Goal: Complete application form: Complete application form

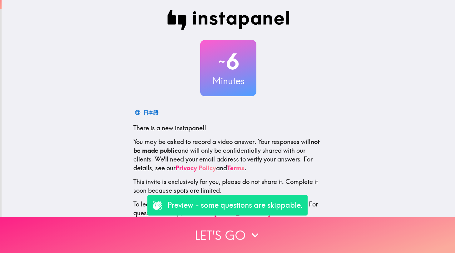
click at [221, 234] on button "Let's go" at bounding box center [227, 235] width 455 height 36
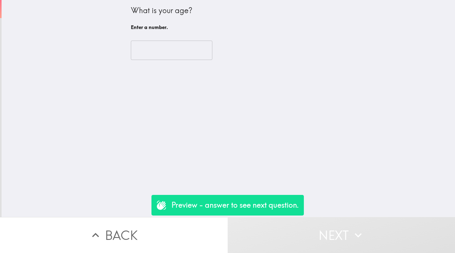
click at [142, 49] on input "number" at bounding box center [172, 50] width 82 height 19
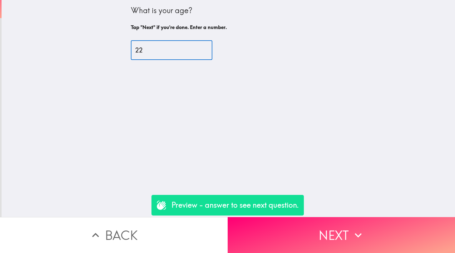
type input "22"
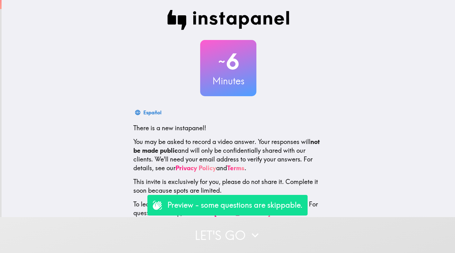
click at [222, 233] on button "Let's go" at bounding box center [227, 235] width 455 height 36
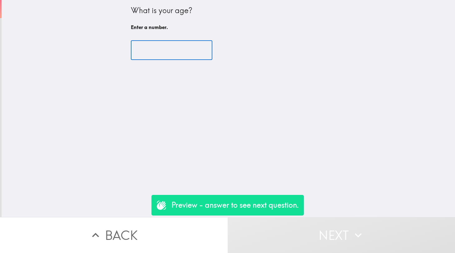
click at [172, 52] on input "number" at bounding box center [172, 50] width 82 height 19
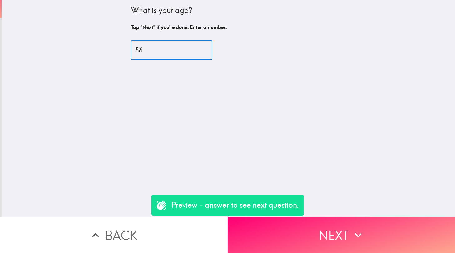
type input "56"
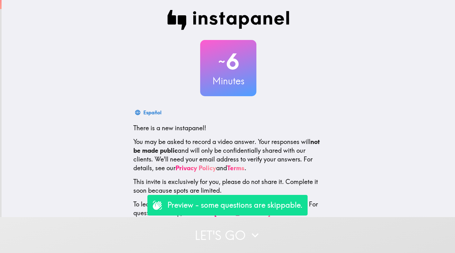
click at [256, 234] on icon "button" at bounding box center [255, 235] width 14 height 14
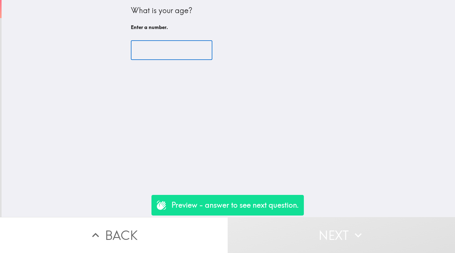
click at [161, 47] on input "number" at bounding box center [172, 50] width 82 height 19
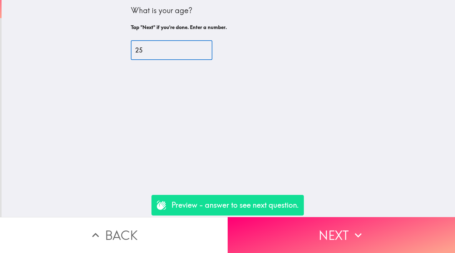
type input "25"
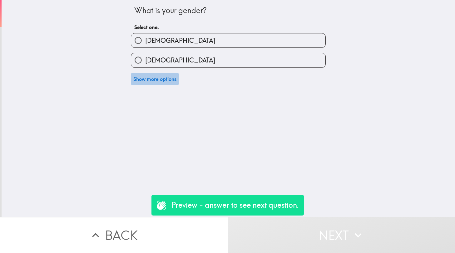
click at [147, 82] on button "Show more options" at bounding box center [155, 79] width 48 height 12
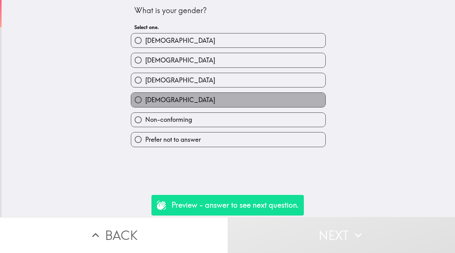
click at [219, 97] on label "Non-binary" at bounding box center [228, 100] width 194 height 14
click at [145, 97] on input "Non-binary" at bounding box center [138, 100] width 14 height 14
radio input "true"
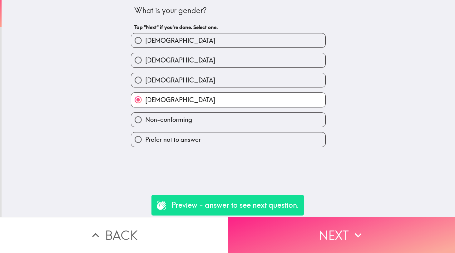
click at [305, 238] on button "Next" at bounding box center [342, 235] width 228 height 36
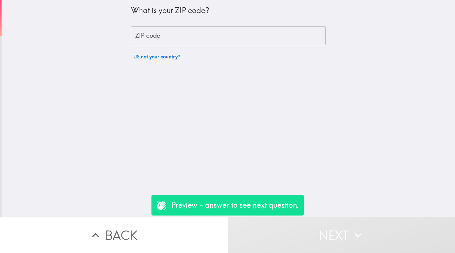
click at [214, 37] on input "ZIP code" at bounding box center [228, 35] width 195 height 19
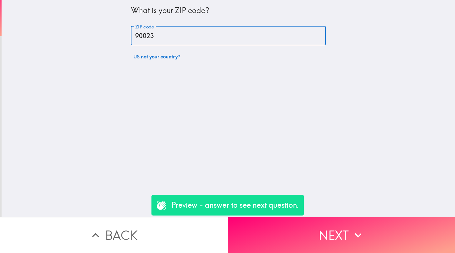
type input "90023"
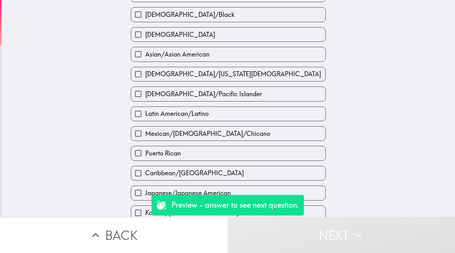
scroll to position [47, 0]
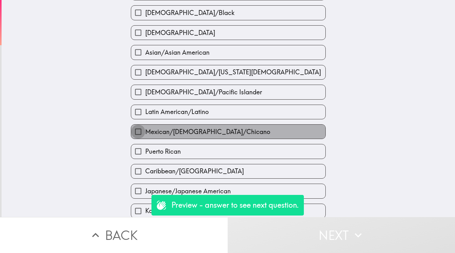
click at [138, 133] on input "Mexican/[DEMOGRAPHIC_DATA]/Chicano" at bounding box center [138, 132] width 14 height 14
checkbox input "true"
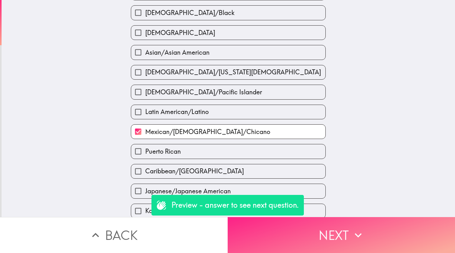
click at [294, 241] on button "Next" at bounding box center [342, 235] width 228 height 36
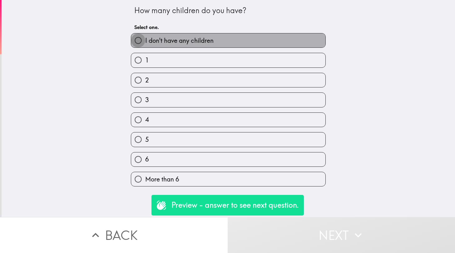
click at [140, 39] on input "I don't have any children" at bounding box center [138, 40] width 14 height 14
radio input "true"
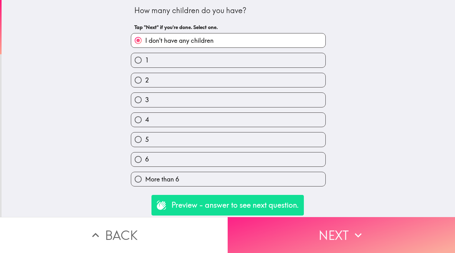
click at [304, 239] on button "Next" at bounding box center [342, 235] width 228 height 36
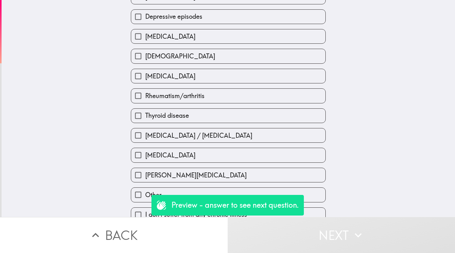
scroll to position [204, 0]
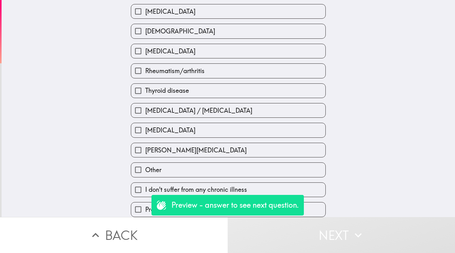
click at [138, 190] on input "I don't suffer from any chronic illness" at bounding box center [138, 190] width 14 height 14
checkbox input "true"
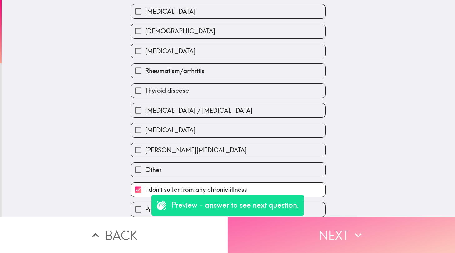
click at [259, 244] on button "Next" at bounding box center [342, 235] width 228 height 36
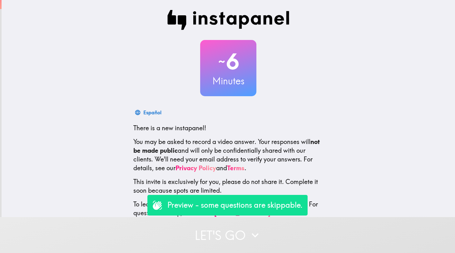
scroll to position [10, 0]
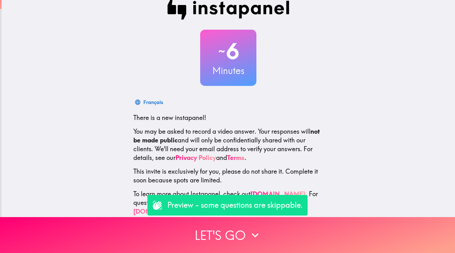
click at [126, 177] on div "~ 6 Minutes Français There is a new instapanel! You may be asked to record a vi…" at bounding box center [229, 108] width 454 height 236
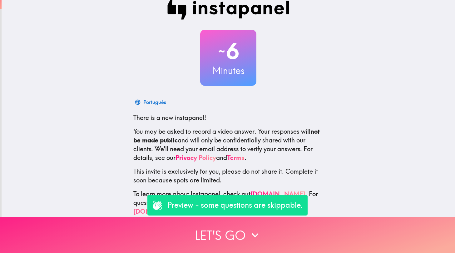
click at [241, 232] on button "Let's go" at bounding box center [227, 235] width 455 height 36
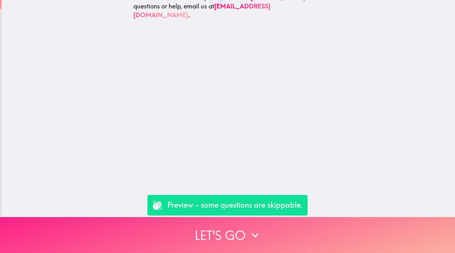
scroll to position [0, 0]
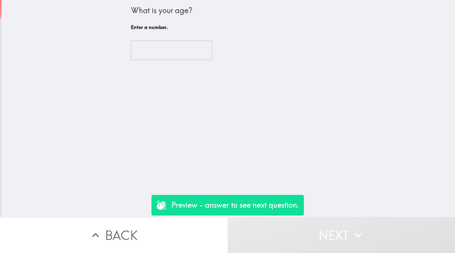
click at [182, 53] on input "number" at bounding box center [172, 50] width 82 height 19
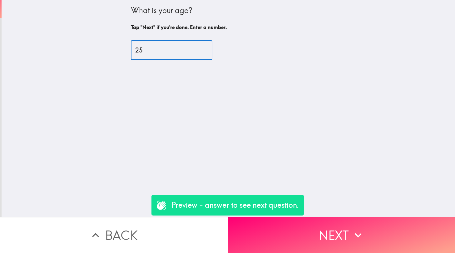
type input "25"
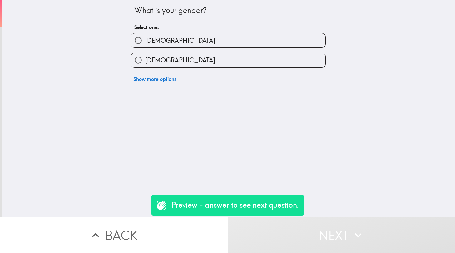
click at [170, 46] on label "[DEMOGRAPHIC_DATA]" at bounding box center [228, 40] width 194 height 14
click at [145, 46] on input "[DEMOGRAPHIC_DATA]" at bounding box center [138, 40] width 14 height 14
radio input "true"
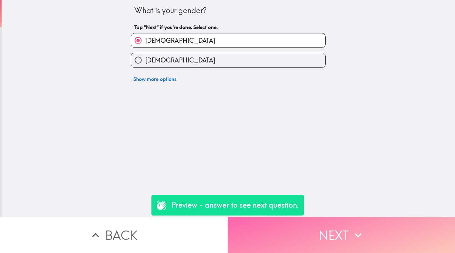
click at [281, 231] on button "Next" at bounding box center [342, 235] width 228 height 36
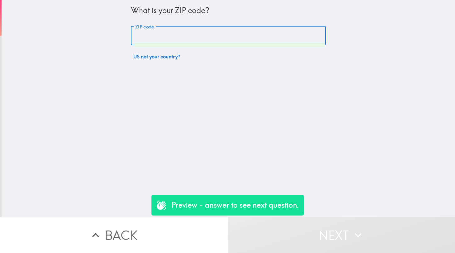
click at [165, 43] on input "ZIP code" at bounding box center [228, 35] width 195 height 19
type input "9"
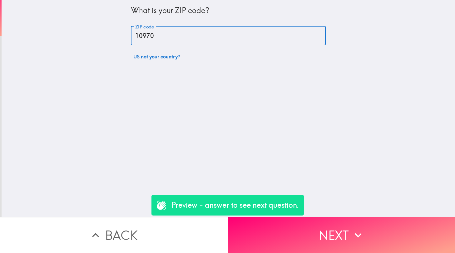
type input "10970"
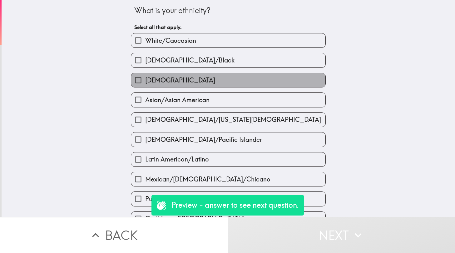
click at [181, 85] on label "[DEMOGRAPHIC_DATA]" at bounding box center [228, 80] width 194 height 14
click at [145, 85] on input "[DEMOGRAPHIC_DATA]" at bounding box center [138, 80] width 14 height 14
checkbox input "true"
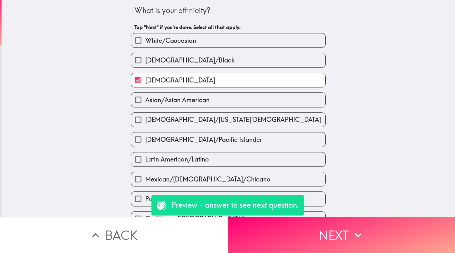
click at [179, 67] on label "[DEMOGRAPHIC_DATA]/Black" at bounding box center [228, 60] width 194 height 14
click at [145, 67] on input "[DEMOGRAPHIC_DATA]/Black" at bounding box center [138, 60] width 14 height 14
checkbox input "true"
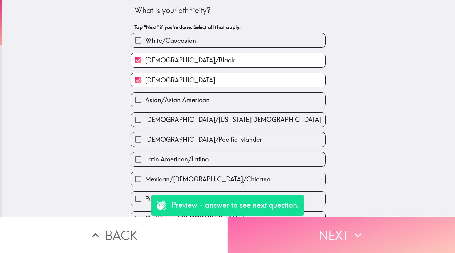
click at [290, 236] on button "Next" at bounding box center [342, 235] width 228 height 36
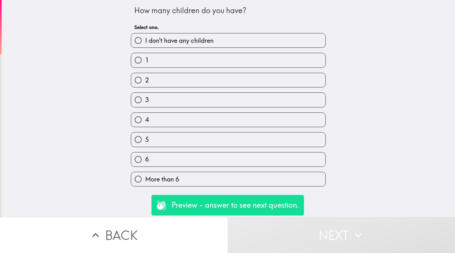
click at [247, 85] on label "2" at bounding box center [228, 80] width 194 height 14
click at [145, 85] on input "2" at bounding box center [138, 80] width 14 height 14
radio input "true"
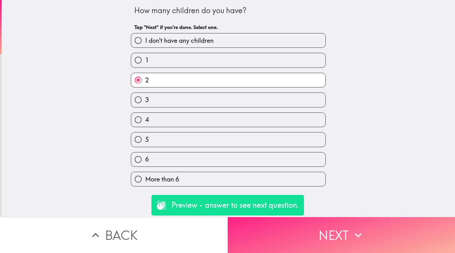
click at [318, 247] on button "Next" at bounding box center [342, 235] width 228 height 36
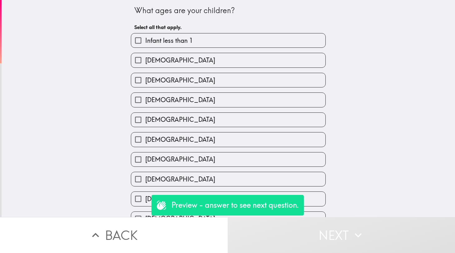
click at [228, 87] on label "2 years old" at bounding box center [228, 80] width 194 height 14
click at [145, 87] on input "2 years old" at bounding box center [138, 80] width 14 height 14
checkbox input "true"
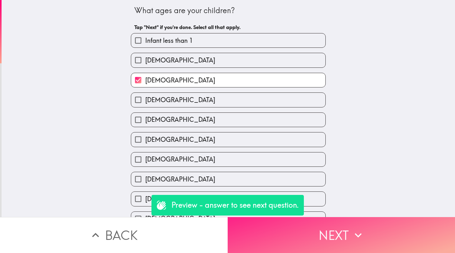
click at [310, 230] on button "Next" at bounding box center [342, 235] width 228 height 36
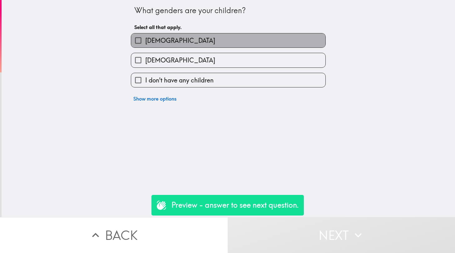
click at [183, 43] on label "[DEMOGRAPHIC_DATA]" at bounding box center [228, 40] width 194 height 14
click at [145, 43] on input "[DEMOGRAPHIC_DATA]" at bounding box center [138, 40] width 14 height 14
checkbox input "true"
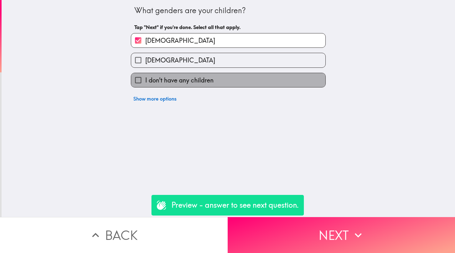
click at [204, 78] on span "I don't have any children" at bounding box center [179, 80] width 68 height 9
click at [145, 78] on input "I don't have any children" at bounding box center [138, 80] width 14 height 14
checkbox input "true"
checkbox input "false"
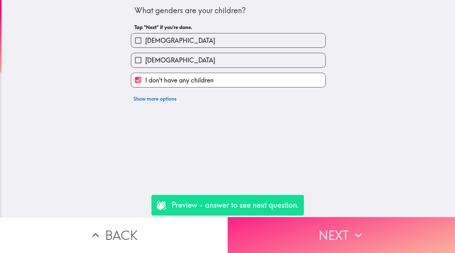
click at [291, 231] on button "Next" at bounding box center [342, 235] width 228 height 36
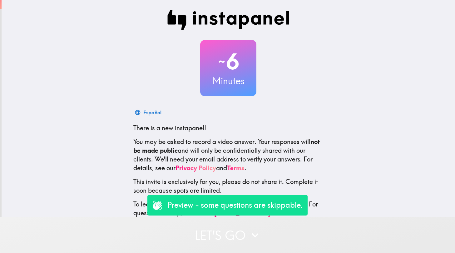
click at [218, 233] on button "Let's go" at bounding box center [227, 235] width 455 height 36
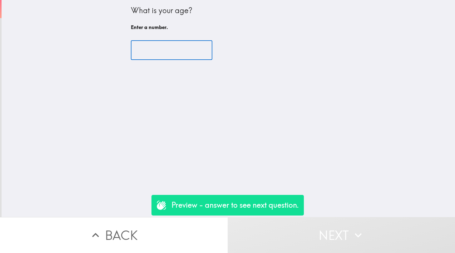
click at [177, 55] on input "number" at bounding box center [172, 50] width 82 height 19
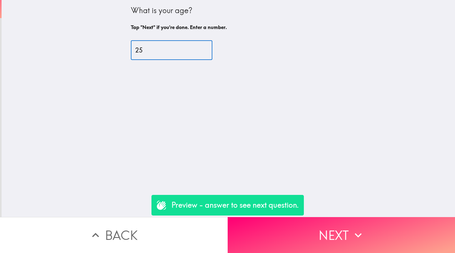
type input "2"
type input "55"
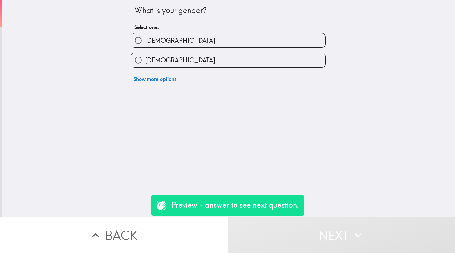
click at [181, 61] on label "[DEMOGRAPHIC_DATA]" at bounding box center [228, 60] width 194 height 14
click at [145, 61] on input "[DEMOGRAPHIC_DATA]" at bounding box center [138, 60] width 14 height 14
radio input "true"
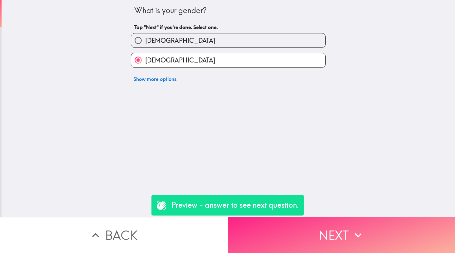
click at [270, 231] on button "Next" at bounding box center [342, 235] width 228 height 36
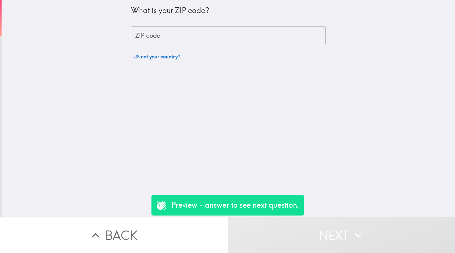
click at [203, 32] on input "ZIP code" at bounding box center [228, 35] width 195 height 19
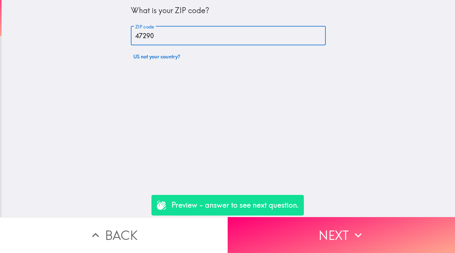
type input "47290"
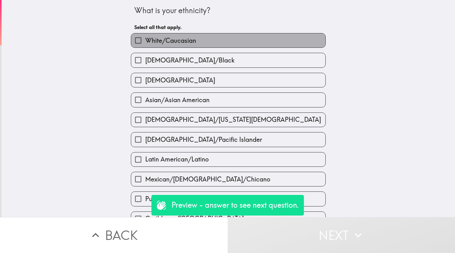
click at [172, 37] on span "White/Caucasian" at bounding box center [170, 40] width 51 height 9
click at [145, 37] on input "White/Caucasian" at bounding box center [138, 40] width 14 height 14
checkbox input "true"
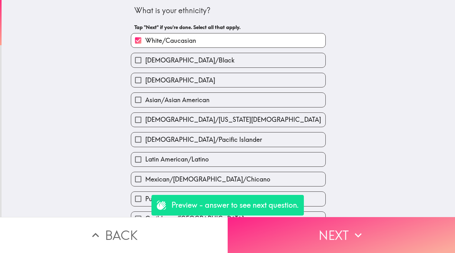
click at [289, 238] on button "Next" at bounding box center [342, 235] width 228 height 36
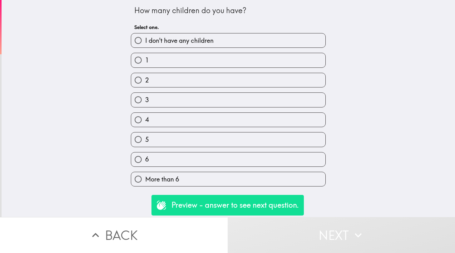
click at [165, 59] on label "1" at bounding box center [228, 60] width 194 height 14
click at [145, 59] on input "1" at bounding box center [138, 60] width 14 height 14
radio input "true"
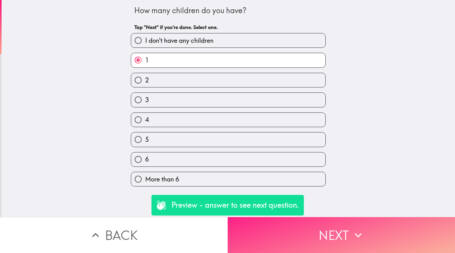
click at [287, 239] on button "Next" at bounding box center [342, 235] width 228 height 36
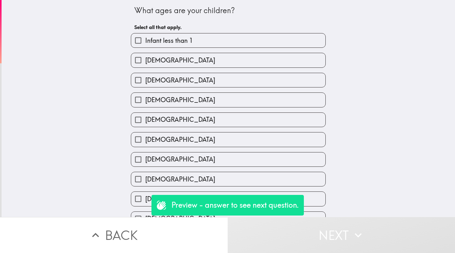
click at [176, 82] on span "2 years old" at bounding box center [180, 80] width 70 height 9
click at [145, 82] on input "2 years old" at bounding box center [138, 80] width 14 height 14
checkbox input "true"
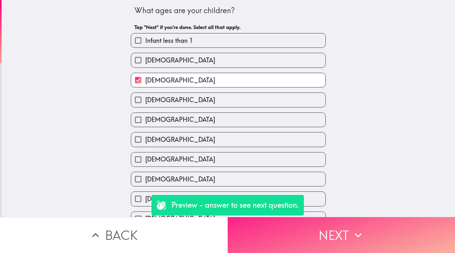
click at [309, 243] on button "Next" at bounding box center [342, 235] width 228 height 36
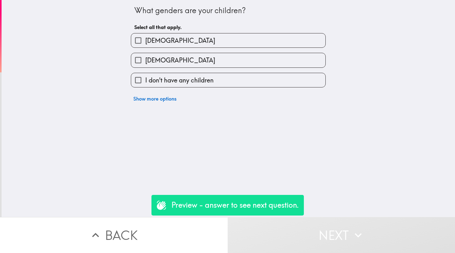
click at [177, 40] on label "[DEMOGRAPHIC_DATA]" at bounding box center [228, 40] width 194 height 14
click at [145, 40] on input "[DEMOGRAPHIC_DATA]" at bounding box center [138, 40] width 14 height 14
checkbox input "true"
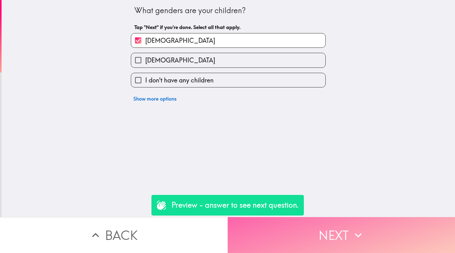
click at [303, 237] on button "Next" at bounding box center [342, 235] width 228 height 36
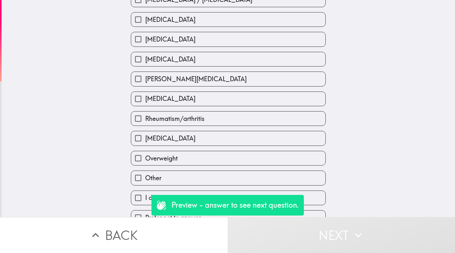
scroll to position [204, 0]
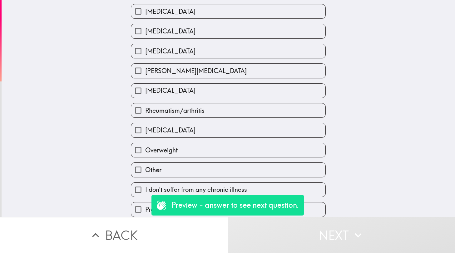
click at [137, 211] on input "Prefer not to answer" at bounding box center [138, 209] width 14 height 14
checkbox input "true"
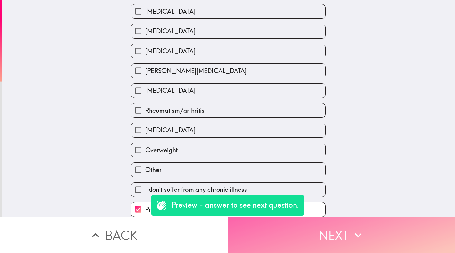
click at [276, 247] on button "Next" at bounding box center [342, 235] width 228 height 36
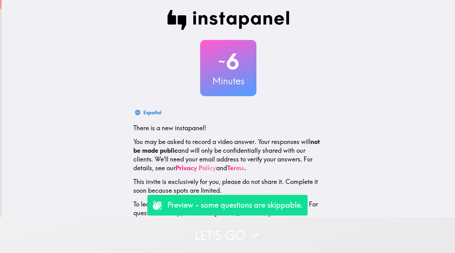
click at [218, 238] on button "Let's go" at bounding box center [227, 235] width 455 height 36
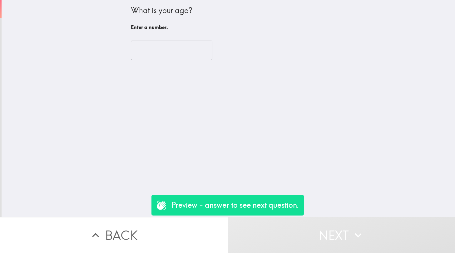
click at [165, 57] on input "number" at bounding box center [172, 50] width 82 height 19
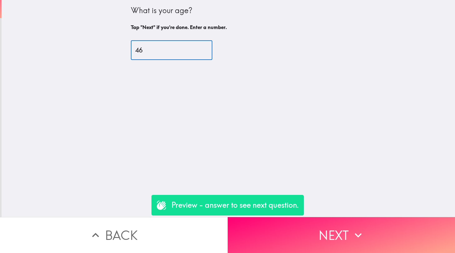
type input "46"
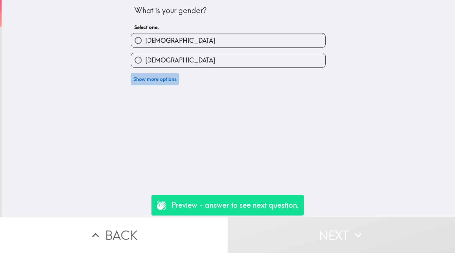
click at [177, 75] on button "Show more options" at bounding box center [155, 79] width 48 height 12
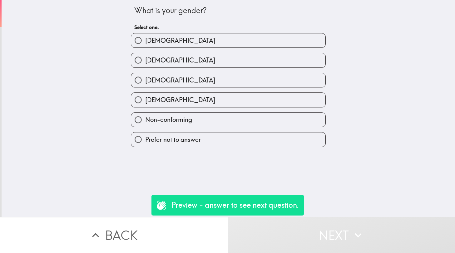
click at [187, 154] on div "What is your gender? Select one. Male Female Transgender Non-binary Non-conform…" at bounding box center [229, 108] width 454 height 217
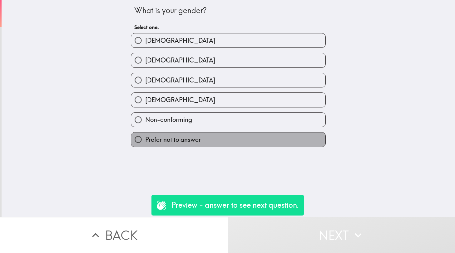
click at [186, 146] on label "Prefer not to answer" at bounding box center [228, 139] width 194 height 14
click at [145, 146] on input "Prefer not to answer" at bounding box center [138, 139] width 14 height 14
radio input "true"
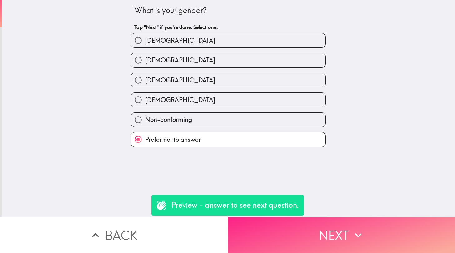
click at [292, 228] on button "Next" at bounding box center [342, 235] width 228 height 36
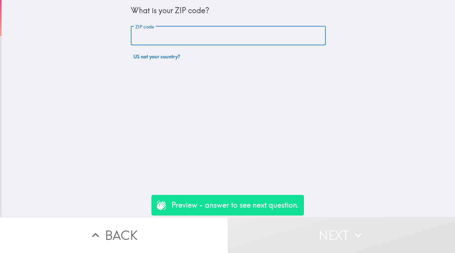
click at [190, 37] on input "ZIP code" at bounding box center [228, 35] width 195 height 19
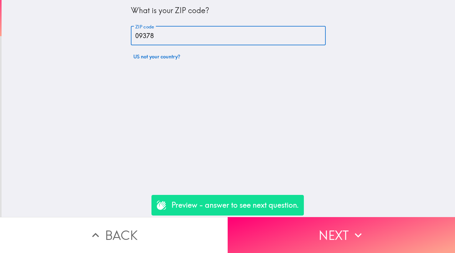
type input "09378"
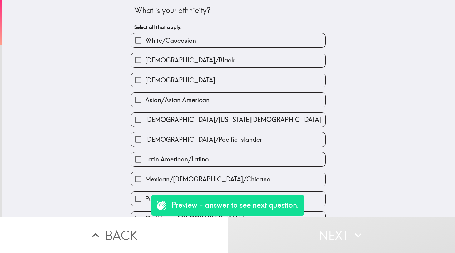
click at [198, 144] on span "[DEMOGRAPHIC_DATA]/Pacific Islander" at bounding box center [203, 139] width 117 height 9
click at [145, 145] on input "[DEMOGRAPHIC_DATA]/Pacific Islander" at bounding box center [138, 139] width 14 height 14
checkbox input "true"
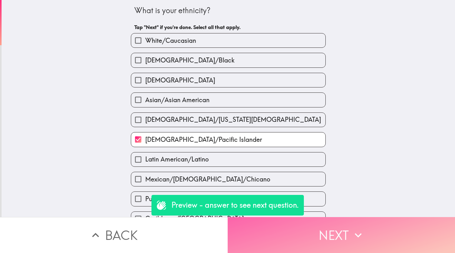
click at [276, 227] on button "Next" at bounding box center [342, 235] width 228 height 36
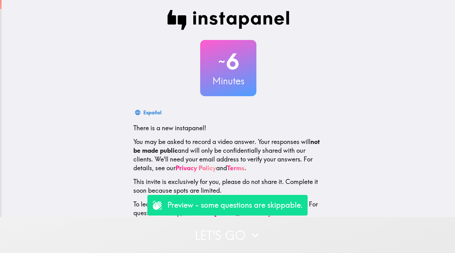
click at [215, 226] on button "Let's go" at bounding box center [227, 235] width 455 height 36
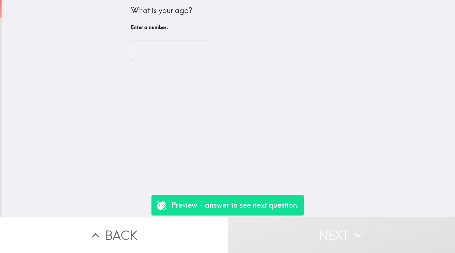
click at [155, 48] on input "number" at bounding box center [172, 50] width 82 height 19
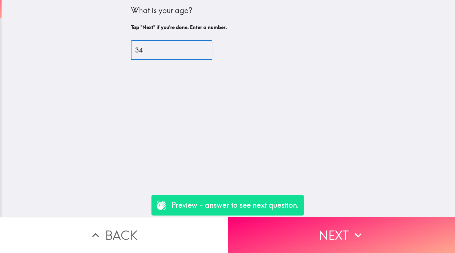
type input "34"
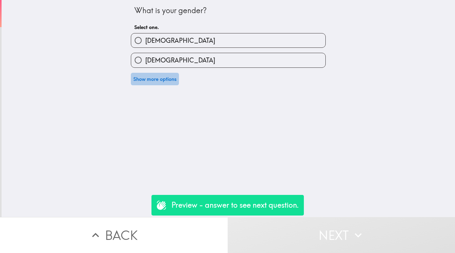
click at [152, 79] on button "Show more options" at bounding box center [155, 79] width 48 height 12
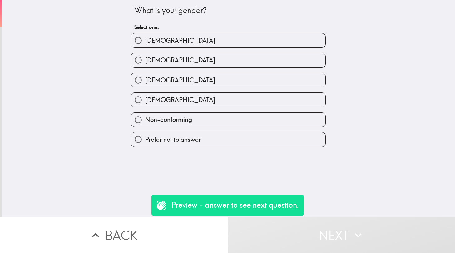
click at [157, 106] on label "[DEMOGRAPHIC_DATA]" at bounding box center [228, 100] width 194 height 14
click at [145, 106] on input "[DEMOGRAPHIC_DATA]" at bounding box center [138, 100] width 14 height 14
radio input "true"
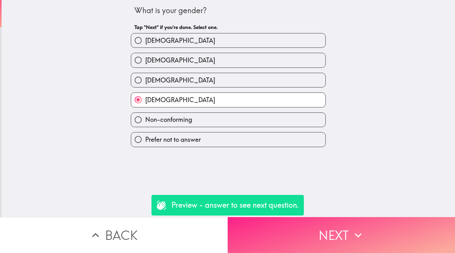
click at [284, 237] on button "Next" at bounding box center [342, 235] width 228 height 36
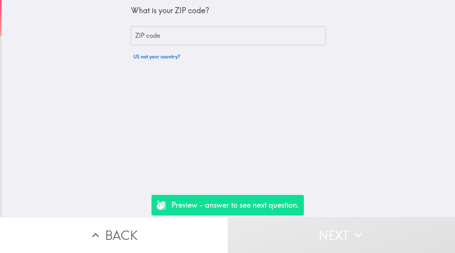
click at [162, 28] on input "ZIP code" at bounding box center [228, 35] width 195 height 19
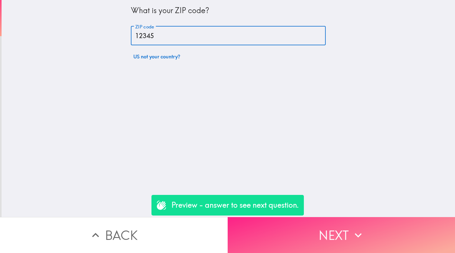
type input "12345"
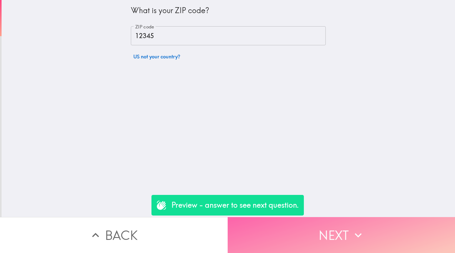
click at [261, 227] on button "Next" at bounding box center [342, 235] width 228 height 36
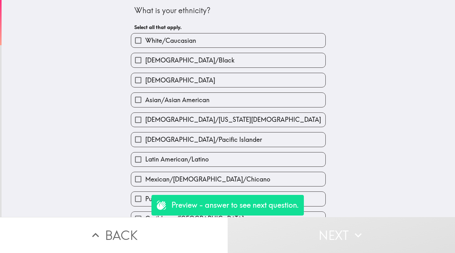
click at [185, 62] on span "[DEMOGRAPHIC_DATA]/Black" at bounding box center [189, 60] width 89 height 9
click at [145, 62] on input "[DEMOGRAPHIC_DATA]/Black" at bounding box center [138, 60] width 14 height 14
checkbox input "true"
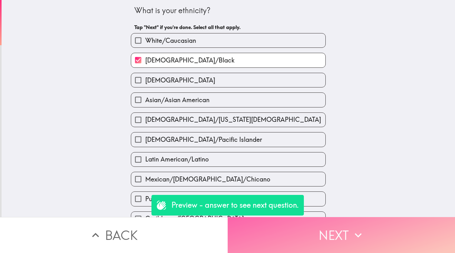
click at [273, 242] on button "Next" at bounding box center [342, 235] width 228 height 36
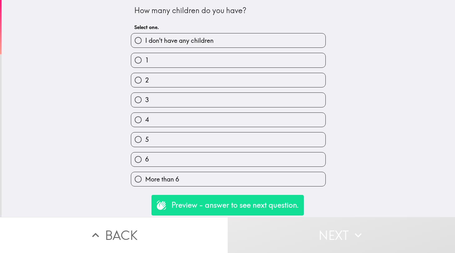
click at [184, 41] on span "I don't have any children" at bounding box center [179, 40] width 68 height 9
click at [145, 41] on input "I don't have any children" at bounding box center [138, 40] width 14 height 14
radio input "true"
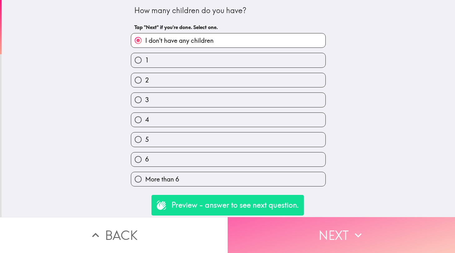
click at [293, 241] on button "Next" at bounding box center [342, 235] width 228 height 36
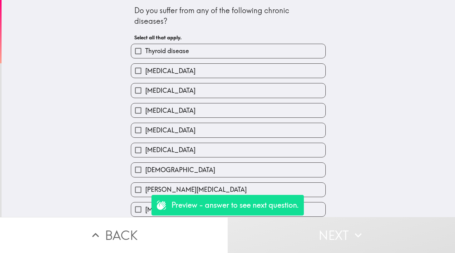
click at [200, 94] on label "[MEDICAL_DATA]" at bounding box center [228, 90] width 194 height 14
click at [145, 94] on input "[MEDICAL_DATA]" at bounding box center [138, 90] width 14 height 14
checkbox input "true"
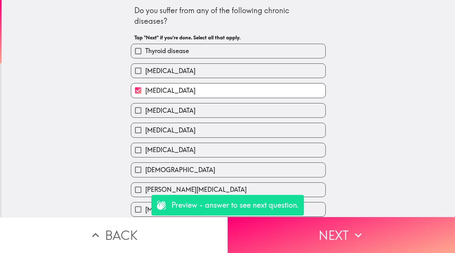
click at [197, 107] on label "[MEDICAL_DATA]" at bounding box center [228, 110] width 194 height 14
click at [145, 107] on input "[MEDICAL_DATA]" at bounding box center [138, 110] width 14 height 14
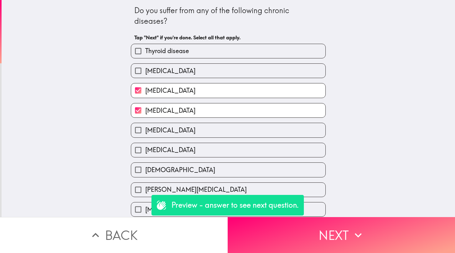
click at [188, 113] on span "[MEDICAL_DATA]" at bounding box center [170, 110] width 50 height 9
click at [145, 113] on input "[MEDICAL_DATA]" at bounding box center [138, 110] width 14 height 14
checkbox input "false"
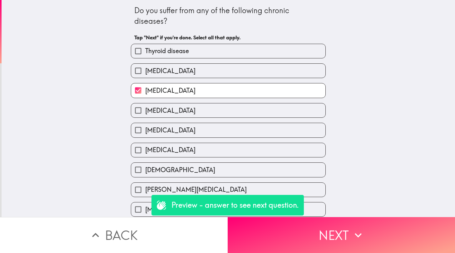
click at [186, 134] on span "[MEDICAL_DATA]" at bounding box center [170, 130] width 50 height 9
click at [145, 134] on input "[MEDICAL_DATA]" at bounding box center [138, 130] width 14 height 14
checkbox input "true"
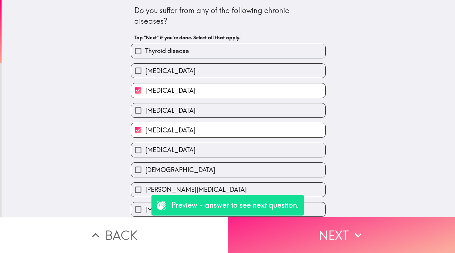
click at [281, 240] on button "Next" at bounding box center [342, 235] width 228 height 36
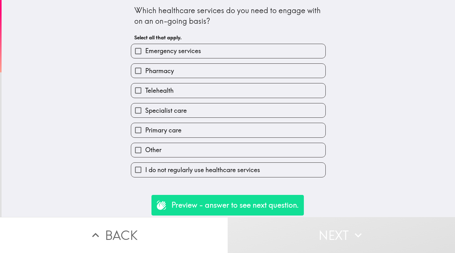
click at [172, 111] on span "Specialist care" at bounding box center [166, 110] width 42 height 9
click at [145, 111] on input "Specialist care" at bounding box center [138, 110] width 14 height 14
checkbox input "true"
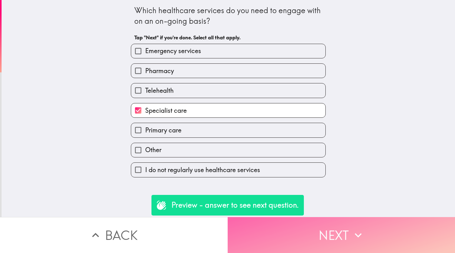
click at [269, 236] on button "Next" at bounding box center [342, 235] width 228 height 36
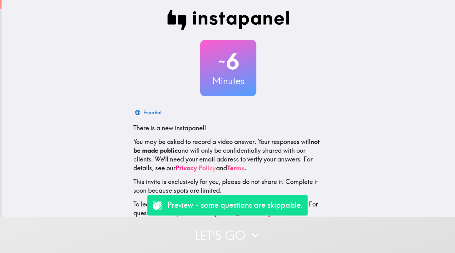
click at [220, 247] on button "Let's go" at bounding box center [227, 235] width 455 height 36
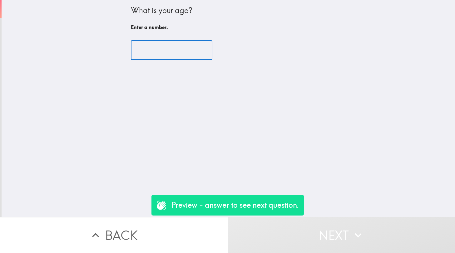
click at [168, 58] on input "number" at bounding box center [172, 50] width 82 height 19
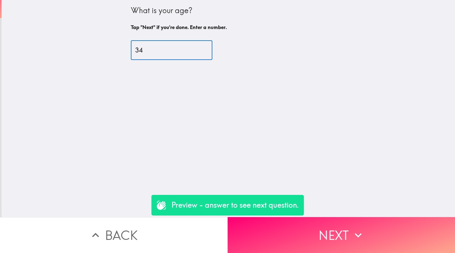
click at [168, 58] on input "34" at bounding box center [172, 50] width 82 height 19
type input "34"
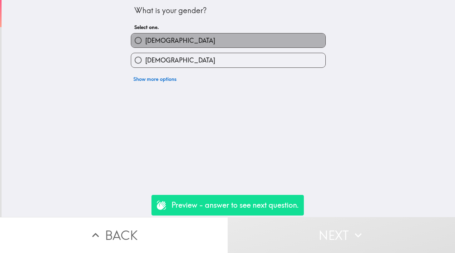
click at [161, 38] on label "[DEMOGRAPHIC_DATA]" at bounding box center [228, 40] width 194 height 14
click at [145, 38] on input "[DEMOGRAPHIC_DATA]" at bounding box center [138, 40] width 14 height 14
radio input "true"
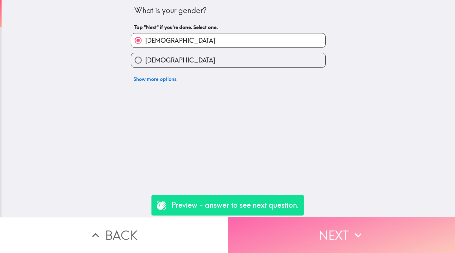
click at [267, 233] on button "Next" at bounding box center [342, 235] width 228 height 36
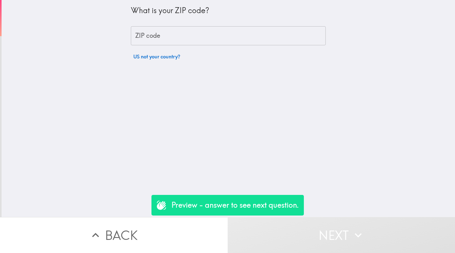
click at [180, 42] on input "ZIP code" at bounding box center [228, 35] width 195 height 19
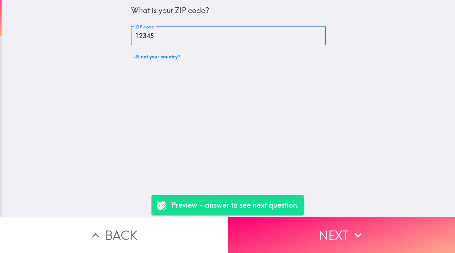
type input "12345"
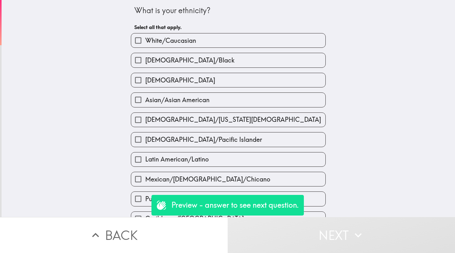
click at [165, 50] on div "[DEMOGRAPHIC_DATA]/Black" at bounding box center [226, 58] width 200 height 20
click at [165, 42] on span "White/Caucasian" at bounding box center [170, 40] width 51 height 9
click at [145, 42] on input "White/Caucasian" at bounding box center [138, 40] width 14 height 14
checkbox input "true"
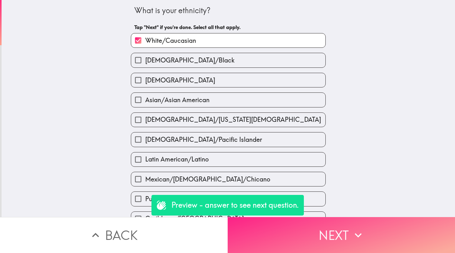
click at [301, 242] on button "Next" at bounding box center [342, 235] width 228 height 36
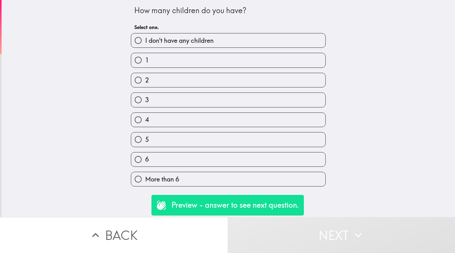
click at [200, 49] on div "1" at bounding box center [226, 58] width 200 height 20
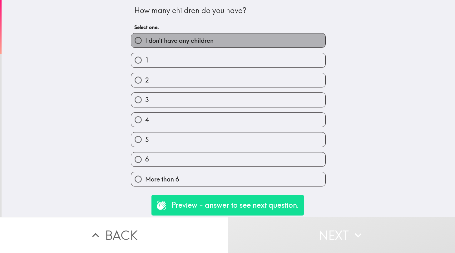
click at [199, 44] on span "I don't have any children" at bounding box center [179, 40] width 68 height 9
click at [145, 44] on input "I don't have any children" at bounding box center [138, 40] width 14 height 14
radio input "true"
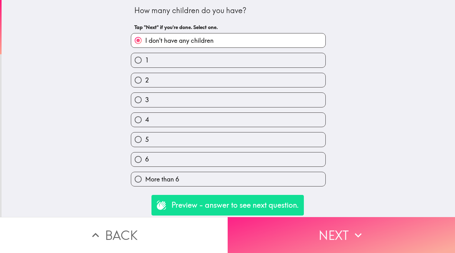
click at [286, 234] on button "Next" at bounding box center [342, 235] width 228 height 36
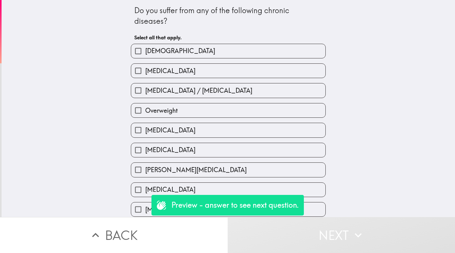
click at [193, 58] on label "[DEMOGRAPHIC_DATA]" at bounding box center [228, 51] width 194 height 14
click at [145, 58] on input "[DEMOGRAPHIC_DATA]" at bounding box center [138, 51] width 14 height 14
checkbox input "true"
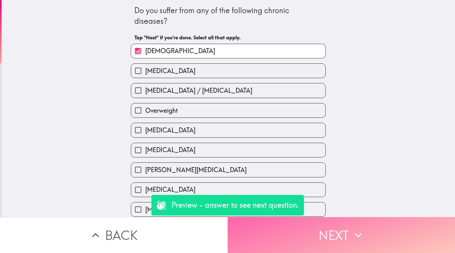
click at [304, 240] on button "Next" at bounding box center [342, 235] width 228 height 36
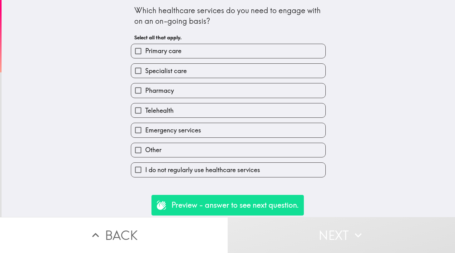
click at [181, 58] on div "Specialist care" at bounding box center [226, 68] width 200 height 20
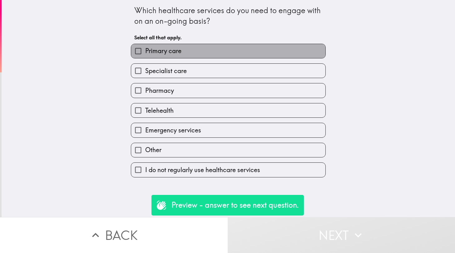
click at [180, 53] on span "Primary care" at bounding box center [163, 51] width 36 height 9
click at [145, 53] on input "Primary care" at bounding box center [138, 51] width 14 height 14
checkbox input "true"
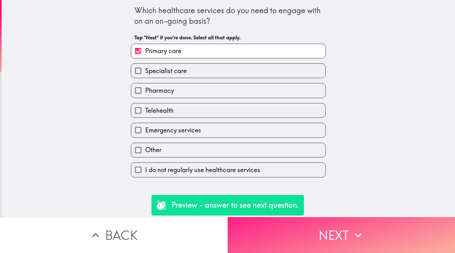
click at [299, 241] on button "Next" at bounding box center [342, 235] width 228 height 36
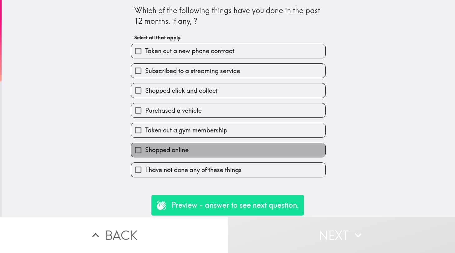
click at [203, 157] on label "Shopped online" at bounding box center [228, 150] width 194 height 14
click at [145, 157] on input "Shopped online" at bounding box center [138, 150] width 14 height 14
checkbox input "true"
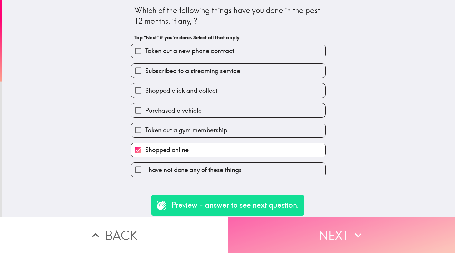
click at [280, 230] on button "Next" at bounding box center [342, 235] width 228 height 36
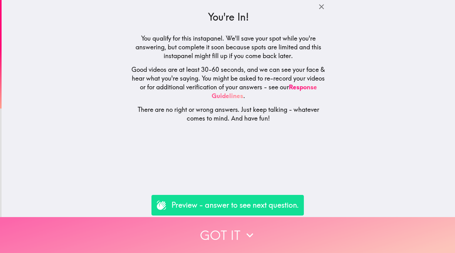
click at [268, 237] on button "Got it" at bounding box center [227, 235] width 455 height 36
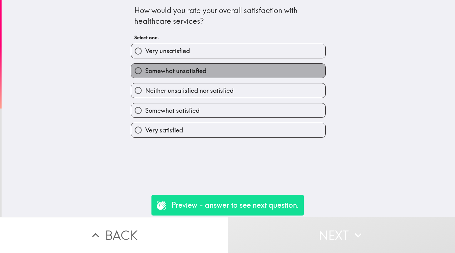
click at [176, 73] on span "Somewhat unsatisfied" at bounding box center [175, 71] width 61 height 9
click at [145, 73] on input "Somewhat unsatisfied" at bounding box center [138, 71] width 14 height 14
radio input "true"
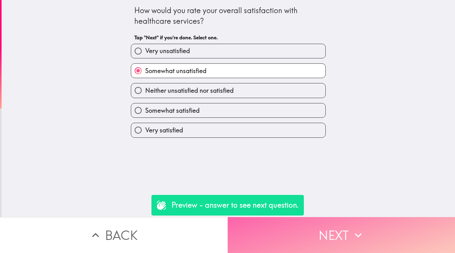
click at [269, 236] on button "Next" at bounding box center [342, 235] width 228 height 36
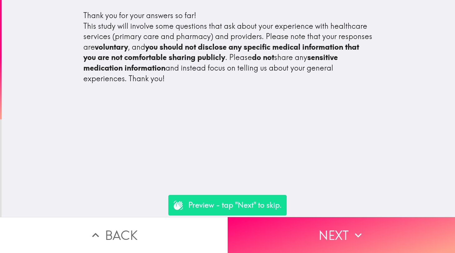
click at [126, 232] on button "Back" at bounding box center [114, 235] width 228 height 36
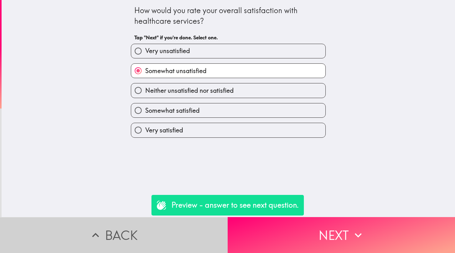
click at [122, 236] on button "Back" at bounding box center [114, 235] width 228 height 36
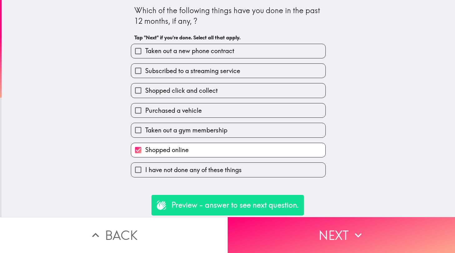
click at [122, 236] on button "Back" at bounding box center [114, 235] width 228 height 36
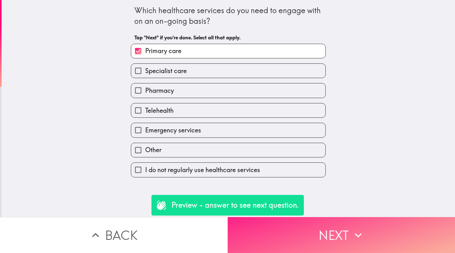
click at [268, 244] on button "Next" at bounding box center [342, 235] width 228 height 36
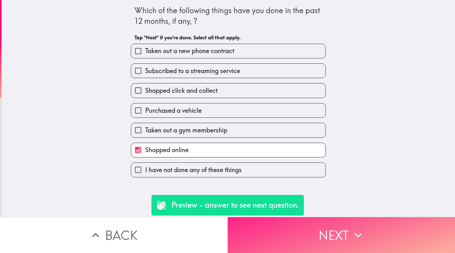
click at [264, 245] on button "Next" at bounding box center [342, 235] width 228 height 36
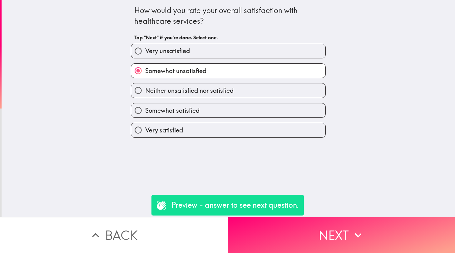
click at [149, 231] on button "Back" at bounding box center [114, 235] width 228 height 36
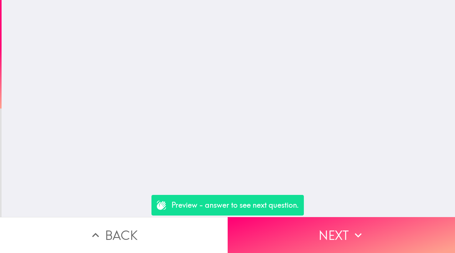
click at [149, 231] on button "Back" at bounding box center [114, 235] width 228 height 36
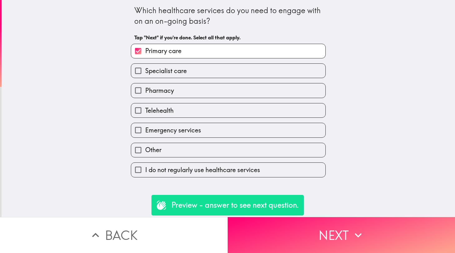
click at [166, 50] on span "Primary care" at bounding box center [163, 51] width 36 height 9
click at [145, 50] on input "Primary care" at bounding box center [138, 51] width 14 height 14
checkbox input "false"
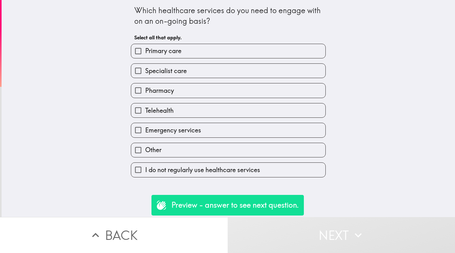
click at [154, 89] on span "Pharmacy" at bounding box center [159, 90] width 29 height 9
click at [145, 89] on input "Pharmacy" at bounding box center [138, 90] width 14 height 14
checkbox input "true"
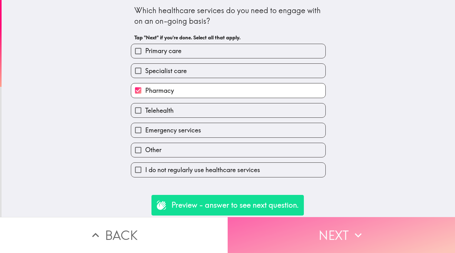
click at [268, 228] on button "Next" at bounding box center [342, 235] width 228 height 36
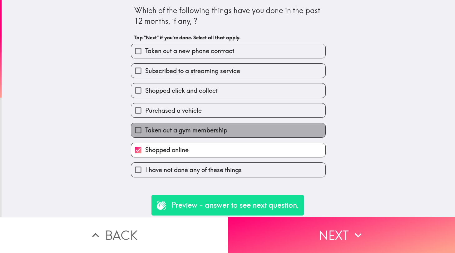
click at [186, 131] on span "Taken out a gym membership" at bounding box center [186, 130] width 82 height 9
click at [145, 131] on input "Taken out a gym membership" at bounding box center [138, 130] width 14 height 14
checkbox input "true"
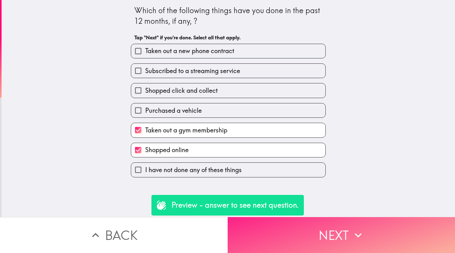
click at [282, 233] on button "Next" at bounding box center [342, 235] width 228 height 36
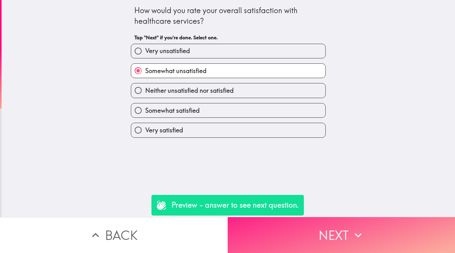
click at [273, 234] on button "Next" at bounding box center [342, 235] width 228 height 36
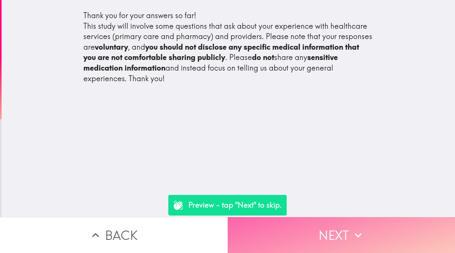
click at [315, 249] on button "Next" at bounding box center [342, 235] width 228 height 36
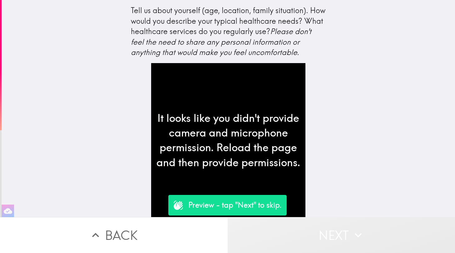
click at [340, 243] on button "Next" at bounding box center [342, 235] width 228 height 36
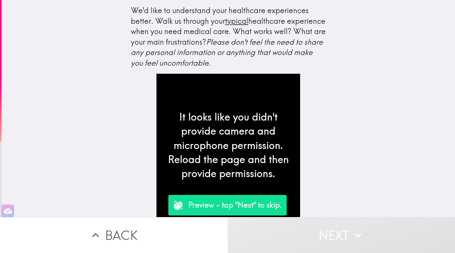
click at [166, 233] on button "Back" at bounding box center [114, 235] width 228 height 36
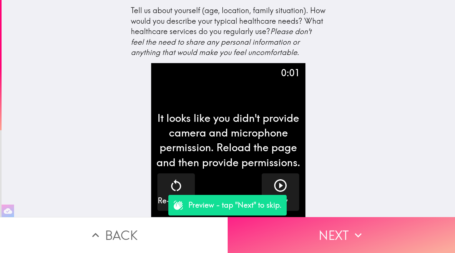
click at [356, 227] on button "Next" at bounding box center [342, 235] width 228 height 36
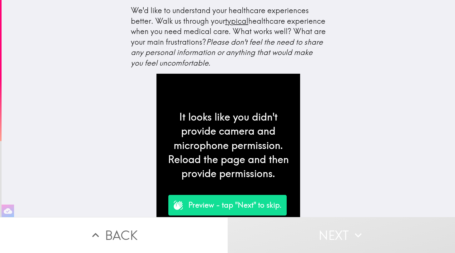
click at [359, 228] on icon "button" at bounding box center [358, 235] width 14 height 14
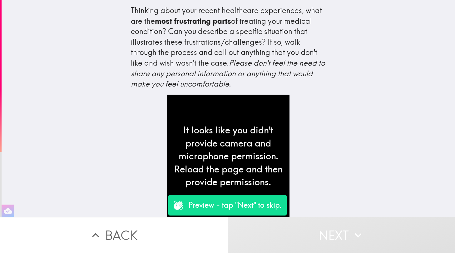
click at [303, 236] on button "Next" at bounding box center [342, 235] width 228 height 36
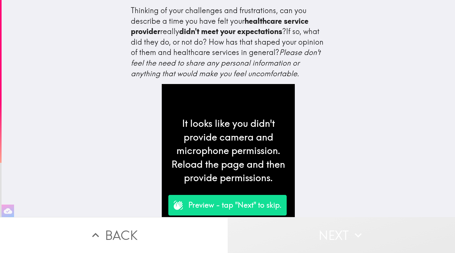
click at [347, 223] on button "Next" at bounding box center [342, 235] width 228 height 36
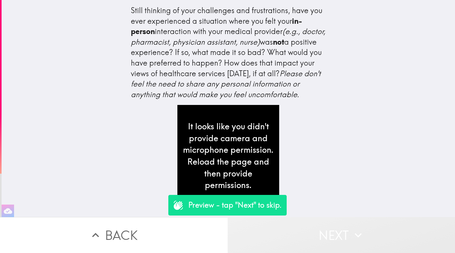
click at [332, 236] on button "Next" at bounding box center [342, 235] width 228 height 36
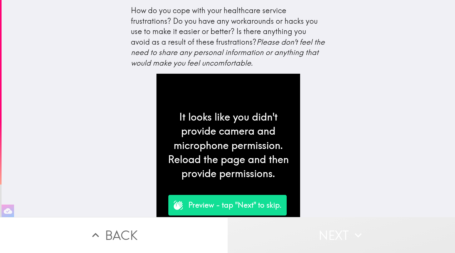
click at [344, 239] on button "Next" at bounding box center [342, 235] width 228 height 36
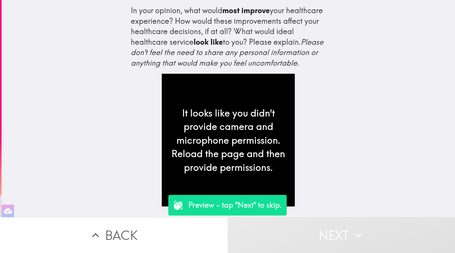
click at [341, 238] on button "Next" at bounding box center [342, 235] width 228 height 36
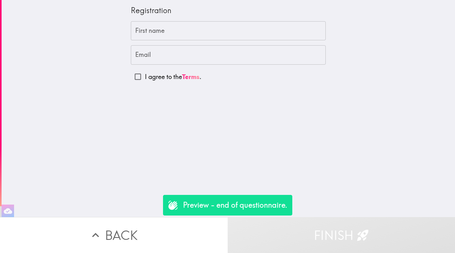
click at [165, 29] on input "First name" at bounding box center [228, 30] width 195 height 19
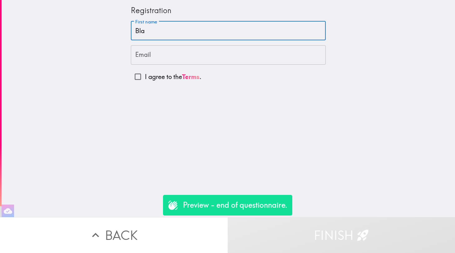
type input "Blah"
click at [281, 98] on div "Registration First name First name Email Email I agree to the Terms ." at bounding box center [229, 108] width 454 height 217
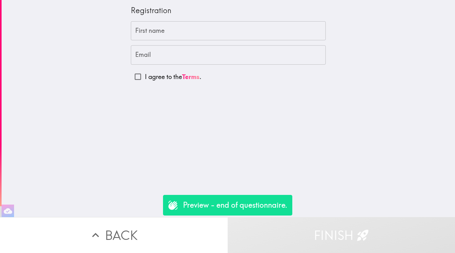
click at [295, 229] on button "Finish" at bounding box center [342, 235] width 228 height 36
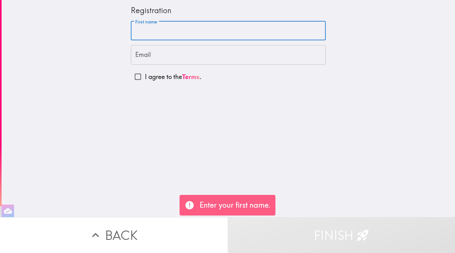
click at [189, 21] on input "First name" at bounding box center [228, 30] width 195 height 19
type input "Blah"
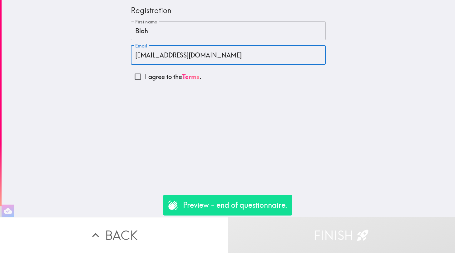
type input "blah@blah.com"
click at [137, 76] on input "I agree to the Terms ." at bounding box center [138, 77] width 14 height 14
checkbox input "true"
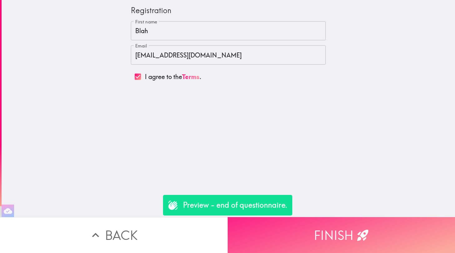
click at [327, 227] on button "Finish" at bounding box center [342, 235] width 228 height 36
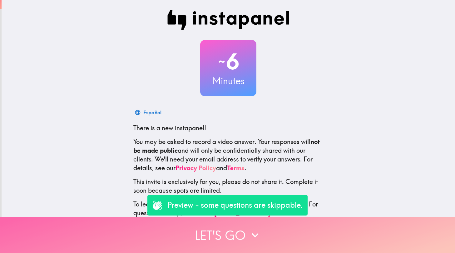
click at [216, 245] on button "Let's go" at bounding box center [227, 235] width 455 height 36
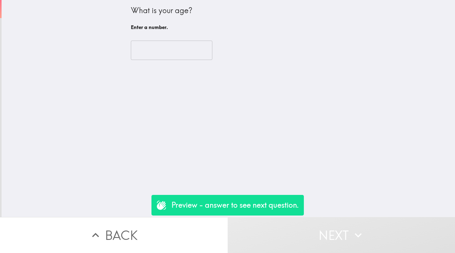
click at [166, 49] on input "number" at bounding box center [172, 50] width 82 height 19
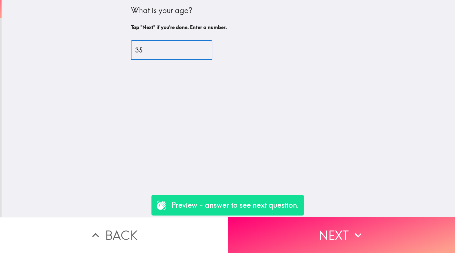
type input "35"
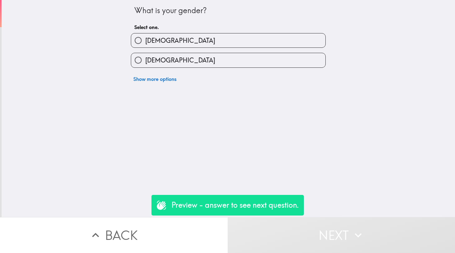
click at [155, 37] on span "[DEMOGRAPHIC_DATA]" at bounding box center [180, 40] width 70 height 9
click at [145, 37] on input "[DEMOGRAPHIC_DATA]" at bounding box center [138, 40] width 14 height 14
radio input "true"
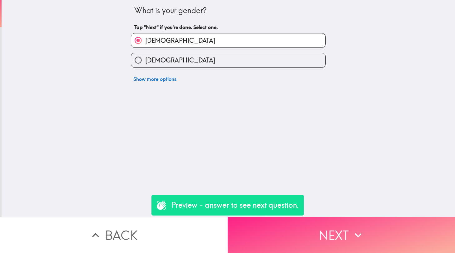
click at [260, 233] on button "Next" at bounding box center [342, 235] width 228 height 36
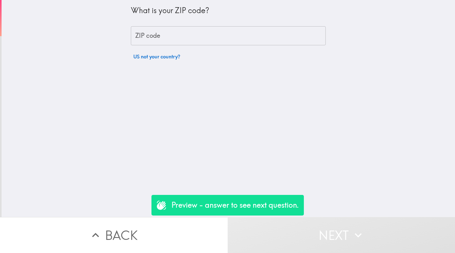
click at [172, 35] on input "ZIP code" at bounding box center [228, 35] width 195 height 19
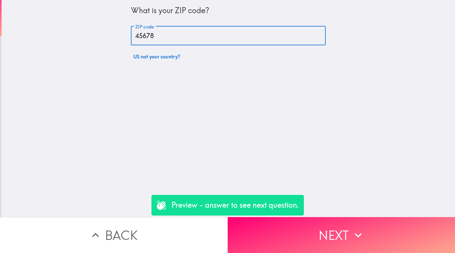
type input "45678"
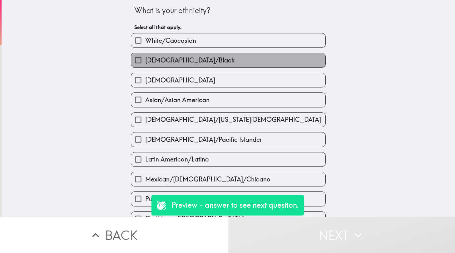
click at [171, 64] on span "[DEMOGRAPHIC_DATA]/Black" at bounding box center [189, 60] width 89 height 9
click at [145, 64] on input "[DEMOGRAPHIC_DATA]/Black" at bounding box center [138, 60] width 14 height 14
checkbox input "true"
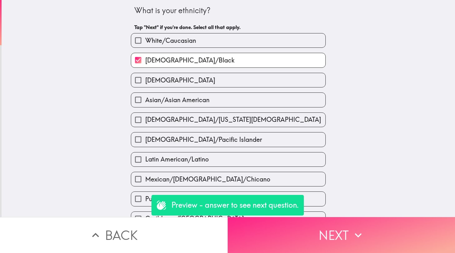
click at [265, 232] on button "Next" at bounding box center [342, 235] width 228 height 36
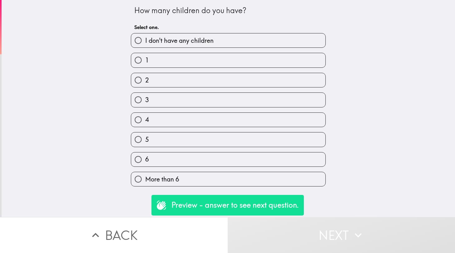
click at [203, 39] on span "I don't have any children" at bounding box center [179, 40] width 68 height 9
click at [145, 39] on input "I don't have any children" at bounding box center [138, 40] width 14 height 14
radio input "true"
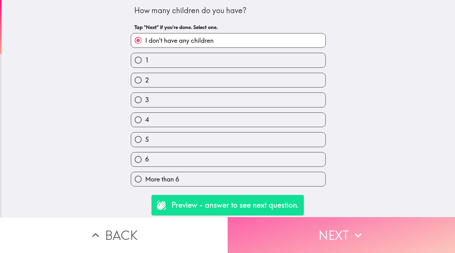
click at [296, 225] on button "Next" at bounding box center [342, 235] width 228 height 36
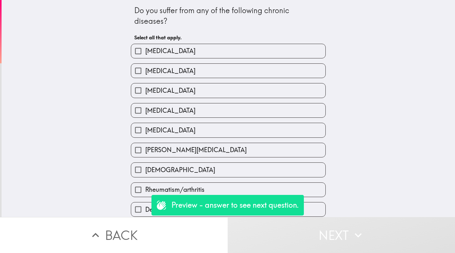
click at [205, 121] on div "[MEDICAL_DATA]" at bounding box center [226, 128] width 200 height 20
click at [202, 117] on label "[MEDICAL_DATA]" at bounding box center [228, 110] width 194 height 14
click at [145, 117] on input "[MEDICAL_DATA]" at bounding box center [138, 110] width 14 height 14
checkbox input "true"
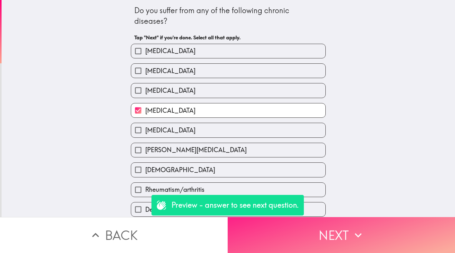
click at [302, 236] on button "Next" at bounding box center [342, 235] width 228 height 36
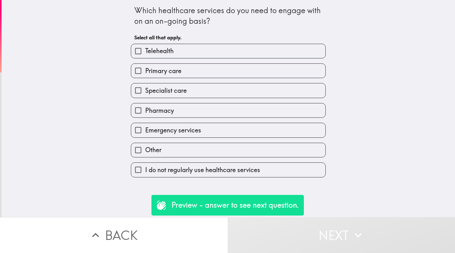
click at [157, 152] on span "Other" at bounding box center [153, 150] width 16 height 9
click at [145, 152] on input "Other" at bounding box center [138, 150] width 14 height 14
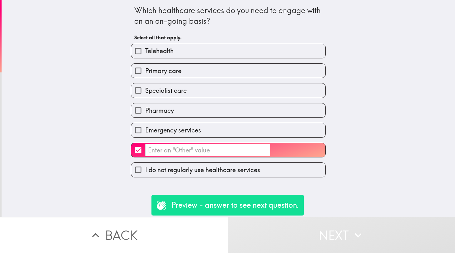
click at [140, 150] on input "​" at bounding box center [138, 150] width 14 height 14
checkbox input "false"
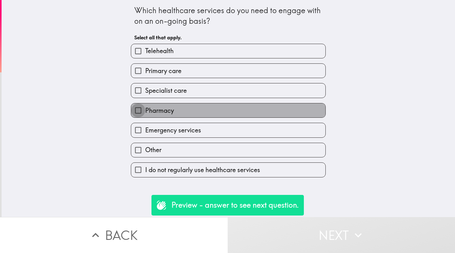
click at [139, 113] on input "Pharmacy" at bounding box center [138, 110] width 14 height 14
checkbox input "true"
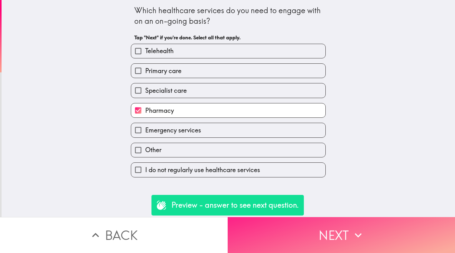
click at [297, 233] on button "Next" at bounding box center [342, 235] width 228 height 36
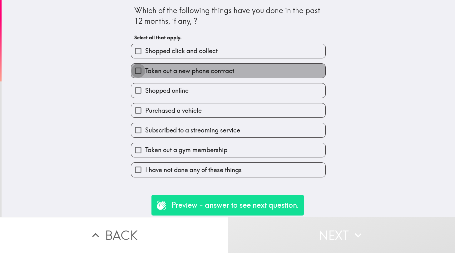
click at [137, 71] on input "Taken out a new phone contract" at bounding box center [138, 71] width 14 height 14
checkbox input "true"
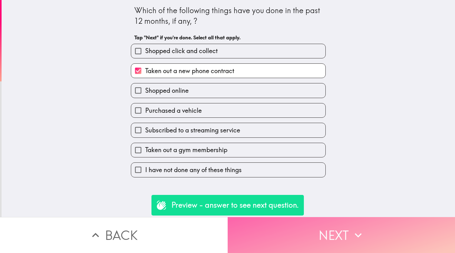
click at [352, 227] on button "Next" at bounding box center [342, 235] width 228 height 36
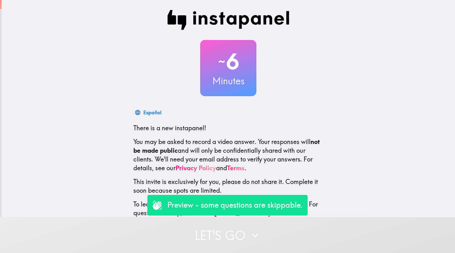
click at [232, 236] on button "Let's go" at bounding box center [227, 235] width 455 height 36
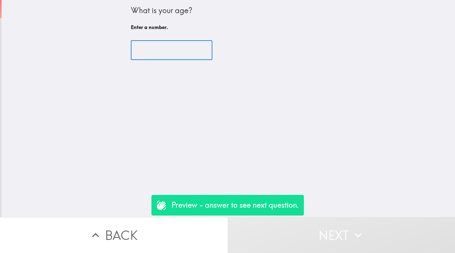
click at [147, 47] on input "number" at bounding box center [172, 50] width 82 height 19
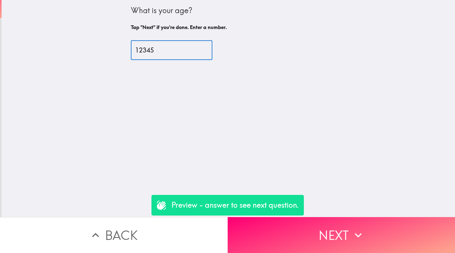
type input "12345"
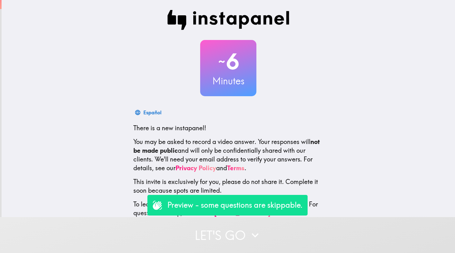
click at [190, 235] on button "Let's go" at bounding box center [227, 235] width 455 height 36
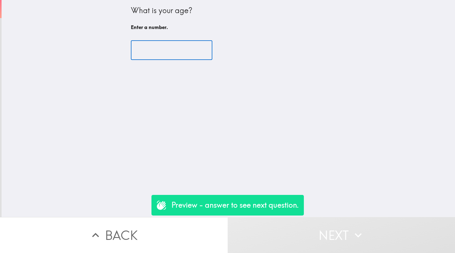
click at [160, 56] on input "number" at bounding box center [172, 50] width 82 height 19
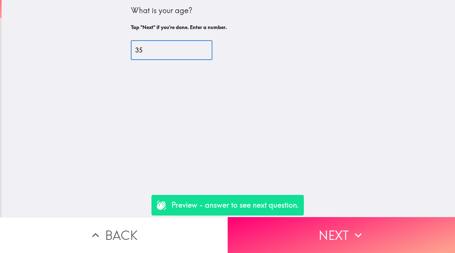
type input "35"
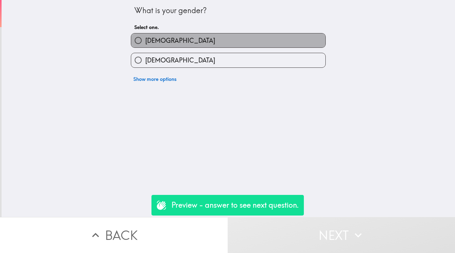
click at [161, 46] on label "[DEMOGRAPHIC_DATA]" at bounding box center [228, 40] width 194 height 14
click at [145, 46] on input "[DEMOGRAPHIC_DATA]" at bounding box center [138, 40] width 14 height 14
radio input "true"
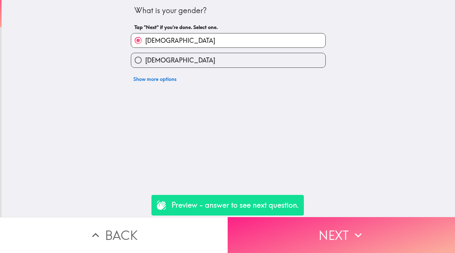
click at [292, 226] on button "Next" at bounding box center [342, 235] width 228 height 36
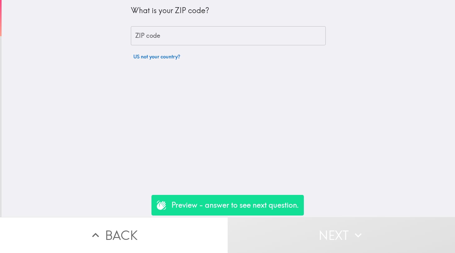
click at [169, 27] on input "ZIP code" at bounding box center [228, 35] width 195 height 19
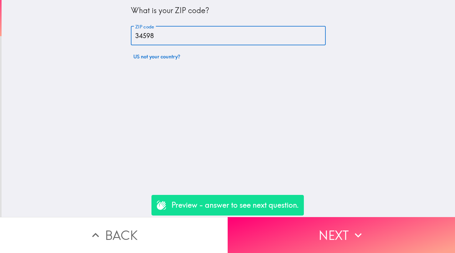
type input "34598"
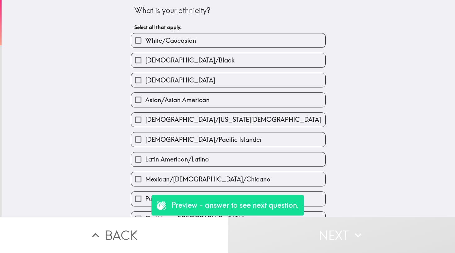
click at [146, 120] on span "[DEMOGRAPHIC_DATA]/[US_STATE][DEMOGRAPHIC_DATA]" at bounding box center [233, 119] width 176 height 9
click at [145, 120] on input "[DEMOGRAPHIC_DATA]/[US_STATE][DEMOGRAPHIC_DATA]" at bounding box center [138, 120] width 14 height 14
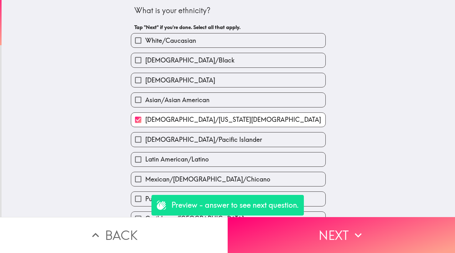
click at [146, 120] on span "[DEMOGRAPHIC_DATA]/[US_STATE][DEMOGRAPHIC_DATA]" at bounding box center [233, 119] width 176 height 9
click at [145, 120] on input "[DEMOGRAPHIC_DATA]/[US_STATE][DEMOGRAPHIC_DATA]" at bounding box center [138, 120] width 14 height 14
checkbox input "false"
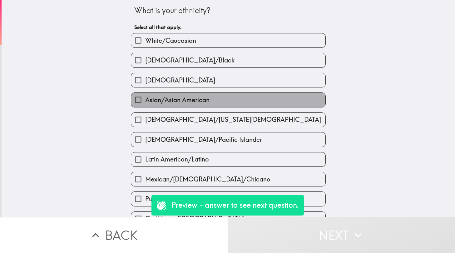
click at [146, 98] on span "Asian/Asian American" at bounding box center [177, 100] width 64 height 9
click at [145, 98] on input "Asian/Asian American" at bounding box center [138, 100] width 14 height 14
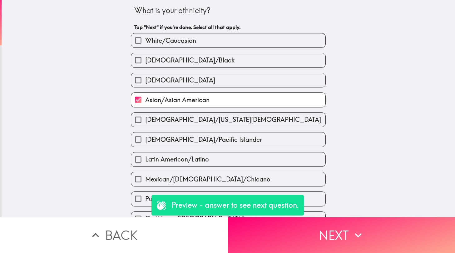
click at [146, 98] on span "Asian/Asian American" at bounding box center [177, 100] width 64 height 9
click at [145, 98] on input "Asian/Asian American" at bounding box center [138, 100] width 14 height 14
checkbox input "false"
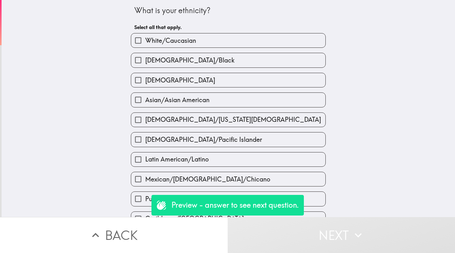
click at [144, 81] on input "[DEMOGRAPHIC_DATA]" at bounding box center [138, 80] width 14 height 14
checkbox input "true"
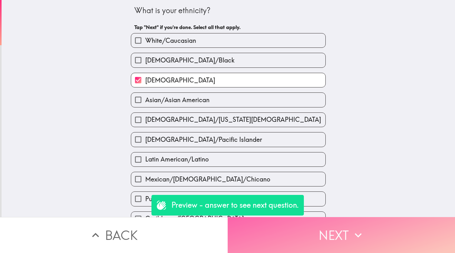
click at [284, 236] on button "Next" at bounding box center [342, 235] width 228 height 36
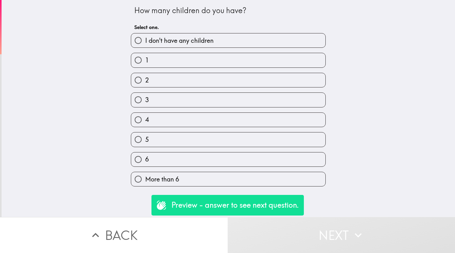
click at [198, 110] on div "4" at bounding box center [226, 117] width 200 height 20
click at [193, 95] on label "3" at bounding box center [228, 100] width 194 height 14
click at [145, 95] on input "3" at bounding box center [138, 100] width 14 height 14
radio input "true"
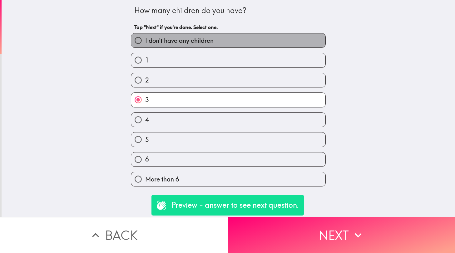
click at [193, 38] on span "I don't have any children" at bounding box center [179, 40] width 68 height 9
click at [145, 38] on input "I don't have any children" at bounding box center [138, 40] width 14 height 14
radio input "true"
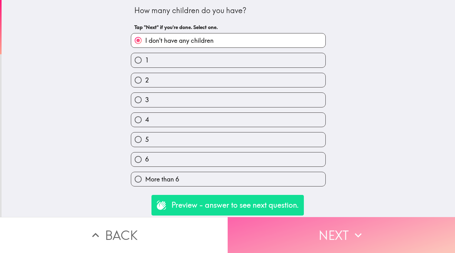
click at [289, 234] on button "Next" at bounding box center [342, 235] width 228 height 36
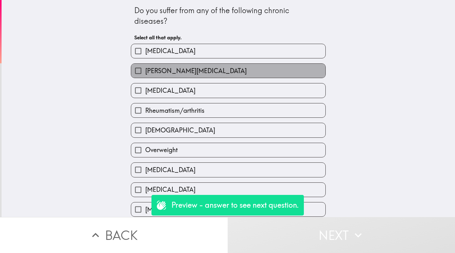
click at [192, 69] on span "[PERSON_NAME][MEDICAL_DATA]" at bounding box center [196, 71] width 102 height 9
click at [145, 69] on input "[PERSON_NAME][MEDICAL_DATA]" at bounding box center [138, 71] width 14 height 14
checkbox input "true"
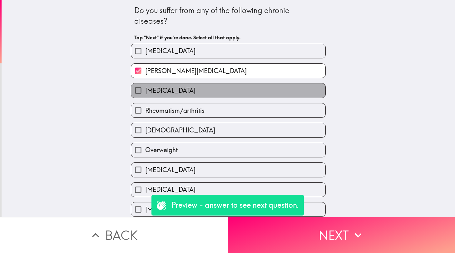
click at [192, 90] on span "[MEDICAL_DATA]" at bounding box center [170, 90] width 50 height 9
click at [145, 90] on input "[MEDICAL_DATA]" at bounding box center [138, 90] width 14 height 14
checkbox input "true"
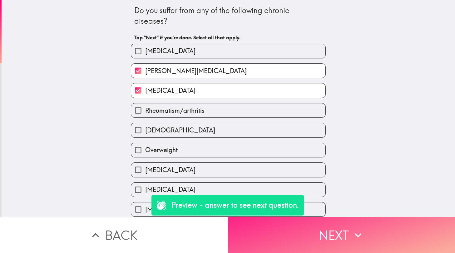
click at [293, 242] on button "Next" at bounding box center [342, 235] width 228 height 36
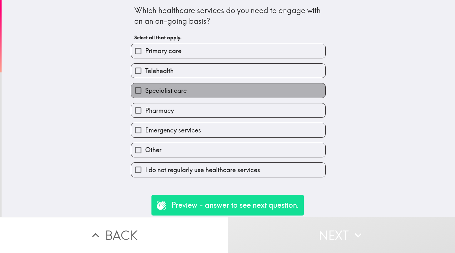
click at [180, 90] on span "Specialist care" at bounding box center [166, 90] width 42 height 9
click at [145, 90] on input "Specialist care" at bounding box center [138, 90] width 14 height 14
checkbox input "true"
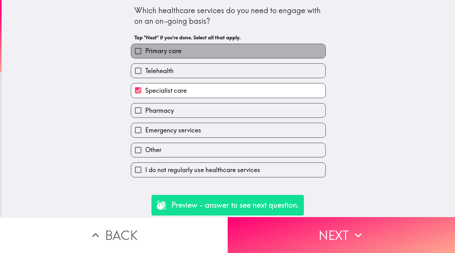
click at [178, 51] on span "Primary care" at bounding box center [163, 51] width 36 height 9
click at [145, 51] on input "Primary care" at bounding box center [138, 51] width 14 height 14
checkbox input "true"
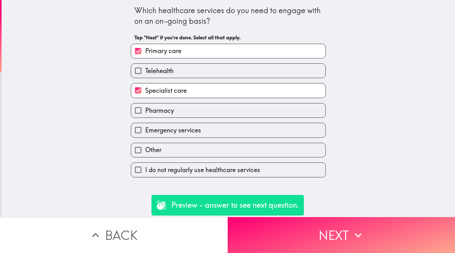
click at [169, 121] on div "Emergency services" at bounding box center [226, 128] width 200 height 20
click at [169, 112] on span "Pharmacy" at bounding box center [159, 110] width 29 height 9
click at [145, 112] on input "Pharmacy" at bounding box center [138, 110] width 14 height 14
checkbox input "true"
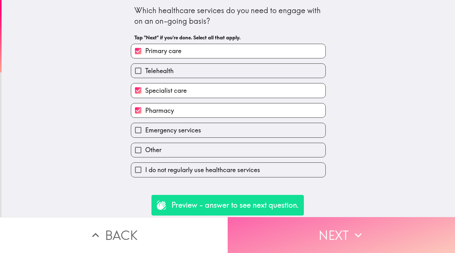
click at [343, 239] on button "Next" at bounding box center [342, 235] width 228 height 36
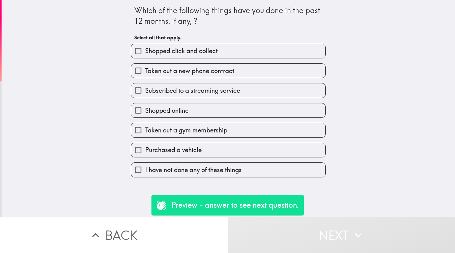
click at [179, 112] on span "Shopped online" at bounding box center [166, 110] width 43 height 9
click at [145, 112] on input "Shopped online" at bounding box center [138, 110] width 14 height 14
checkbox input "true"
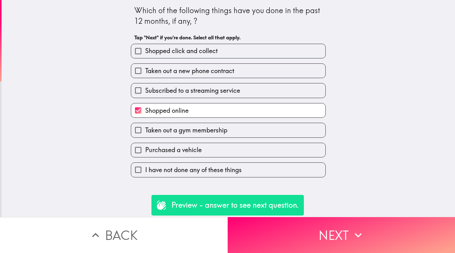
click at [237, 163] on div "I have not done any of these things" at bounding box center [226, 167] width 200 height 20
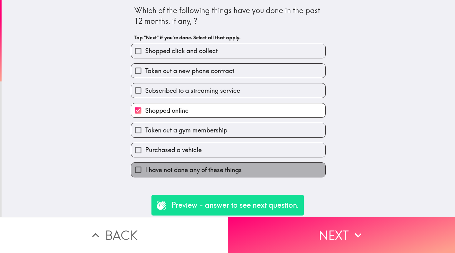
click at [236, 171] on span "I have not done any of these things" at bounding box center [193, 170] width 97 height 9
click at [145, 171] on input "I have not done any of these things" at bounding box center [138, 170] width 14 height 14
checkbox input "true"
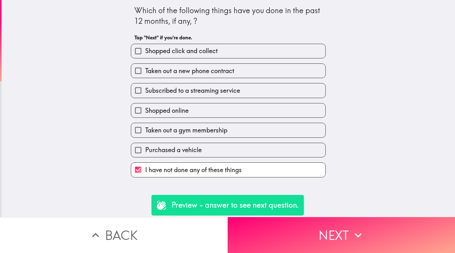
click at [224, 111] on label "Shopped online" at bounding box center [228, 110] width 194 height 14
click at [145, 111] on input "Shopped online" at bounding box center [138, 110] width 14 height 14
checkbox input "true"
checkbox input "false"
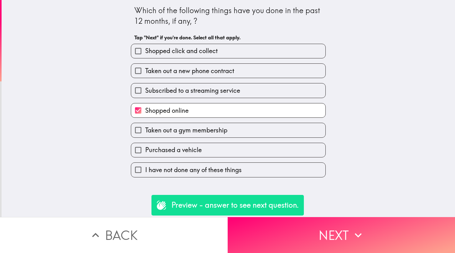
click at [219, 131] on span "Taken out a gym membership" at bounding box center [186, 130] width 82 height 9
click at [145, 131] on input "Taken out a gym membership" at bounding box center [138, 130] width 14 height 14
checkbox input "true"
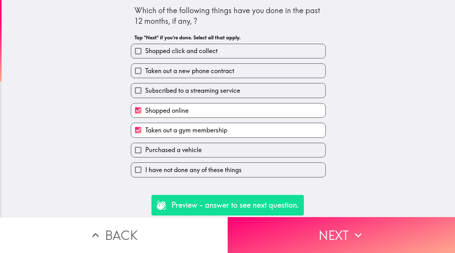
click at [261, 145] on label "Purchased a vehicle" at bounding box center [228, 150] width 194 height 14
click at [145, 145] on input "Purchased a vehicle" at bounding box center [138, 150] width 14 height 14
checkbox input "true"
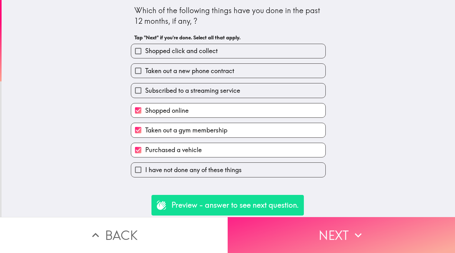
click at [315, 230] on button "Next" at bounding box center [342, 235] width 228 height 36
